Goal: Information Seeking & Learning: Learn about a topic

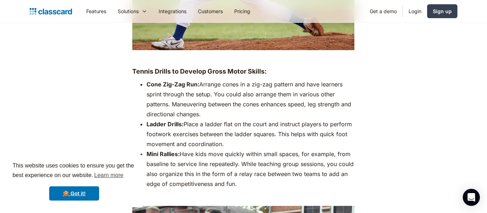
scroll to position [1278, 0]
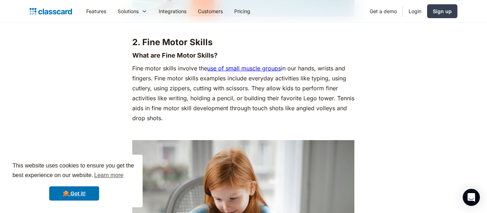
click at [153, 93] on p "Fine motor skills involve the use of small muscle groups in our hands, wrists a…" at bounding box center [243, 93] width 222 height 60
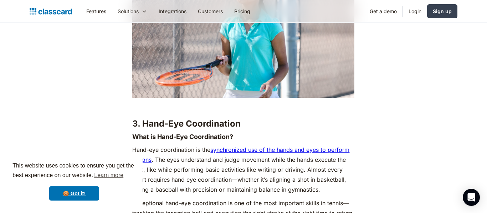
scroll to position [2070, 0]
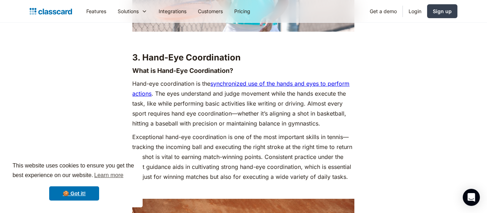
scroll to position [2127, 0]
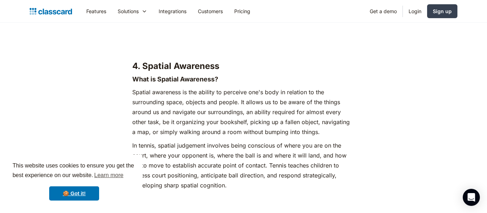
scroll to position [1795, 0]
